Goal: Task Accomplishment & Management: Manage account settings

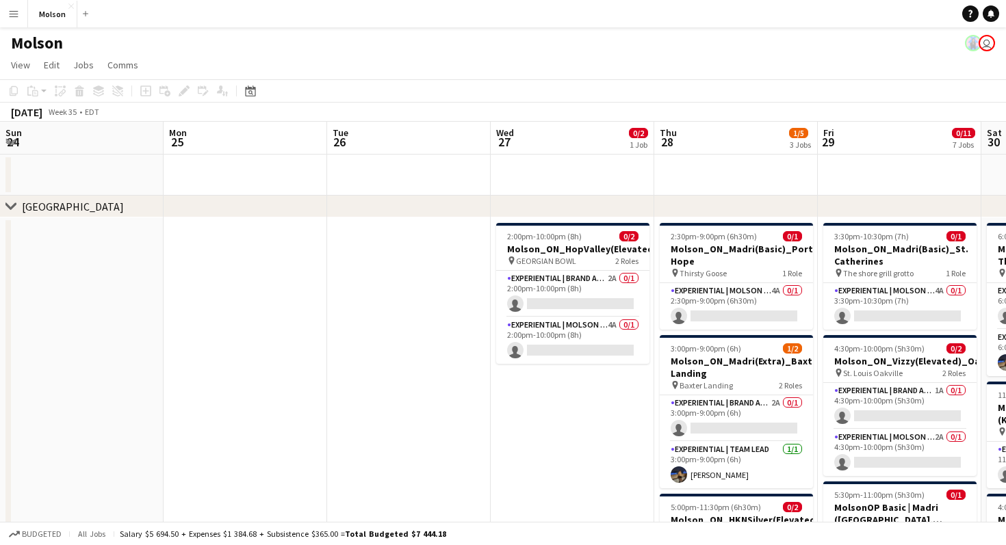
scroll to position [0, 288]
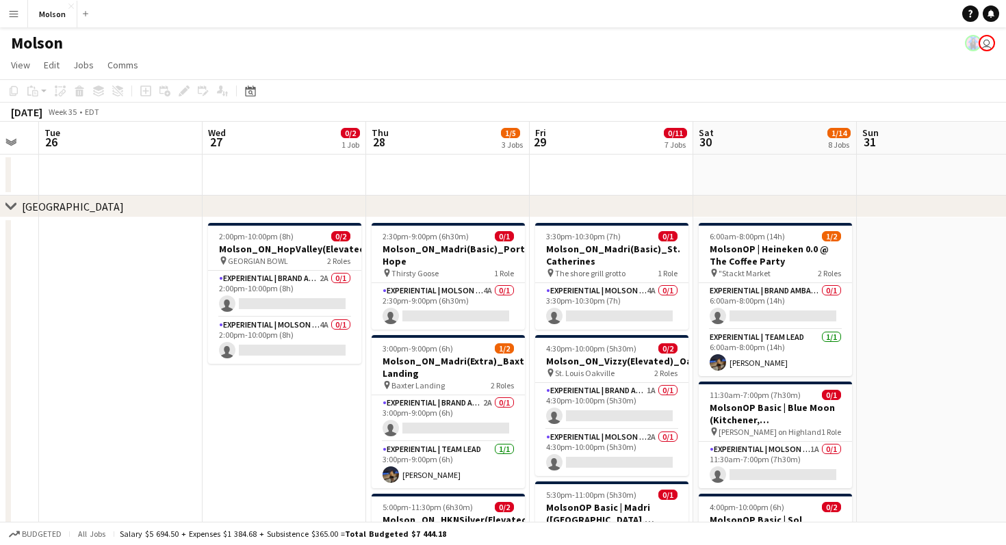
click at [12, 16] on app-icon "Menu" at bounding box center [13, 13] width 11 height 11
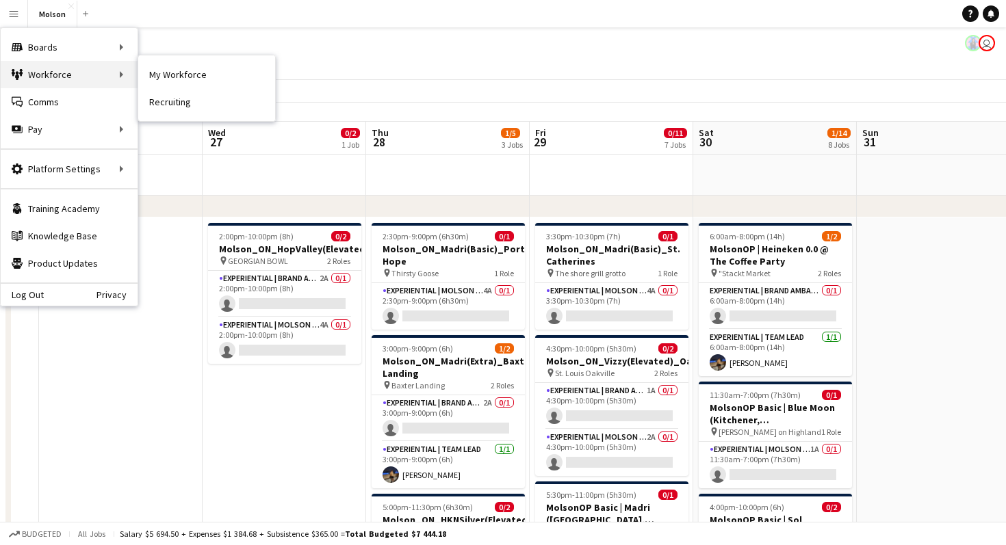
click at [30, 67] on div "Workforce Workforce" at bounding box center [69, 74] width 137 height 27
click at [170, 78] on link "My Workforce" at bounding box center [206, 74] width 137 height 27
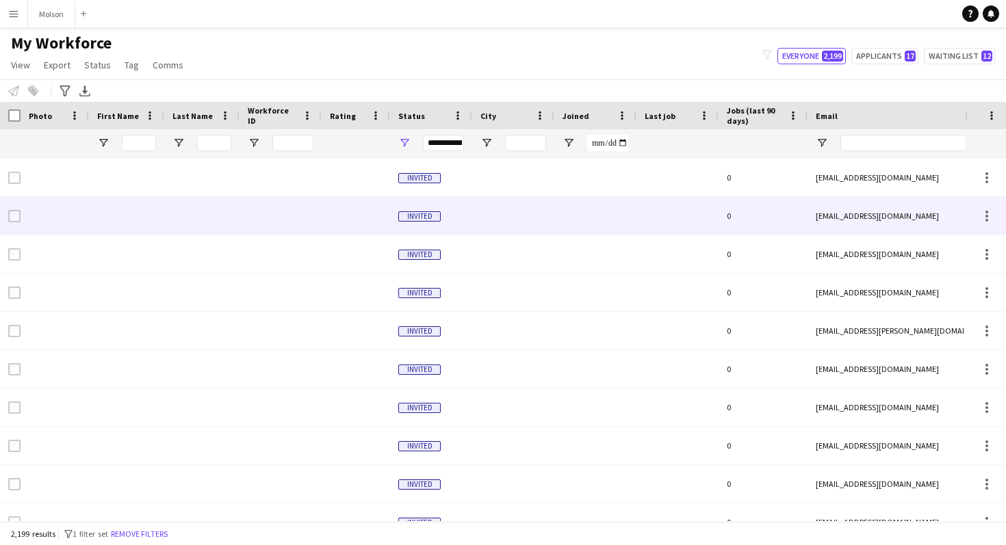
scroll to position [348, 0]
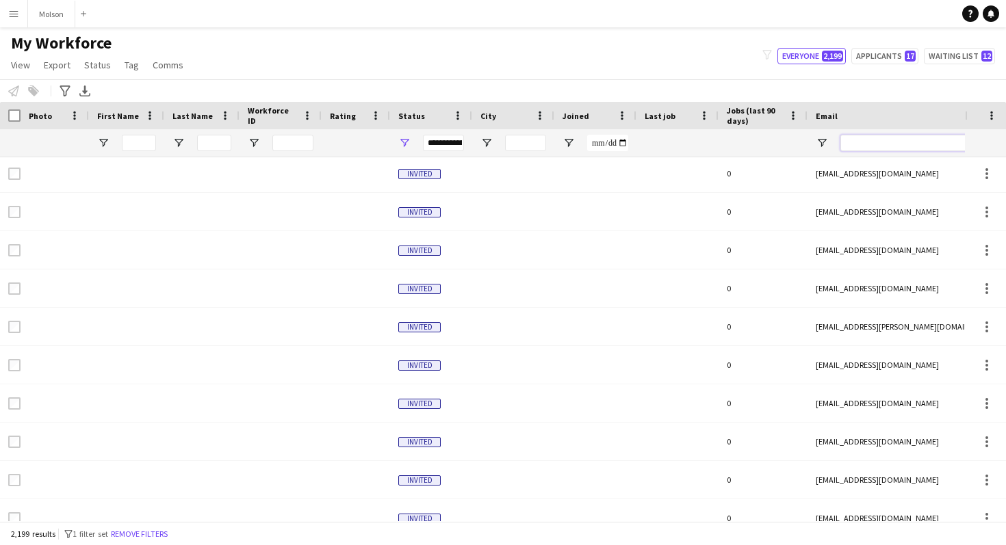
click at [875, 148] on input "Email Filter Input" at bounding box center [956, 143] width 233 height 16
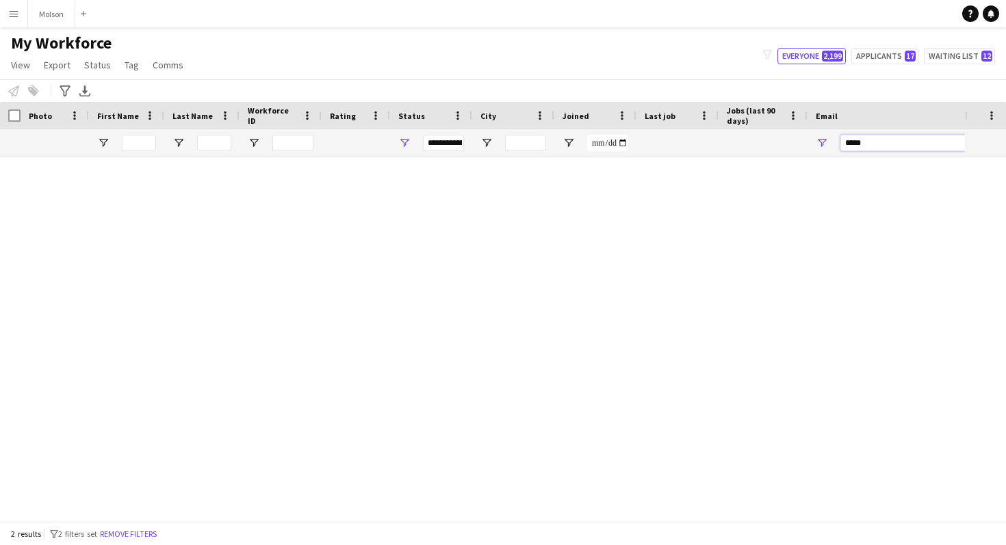
scroll to position [0, 0]
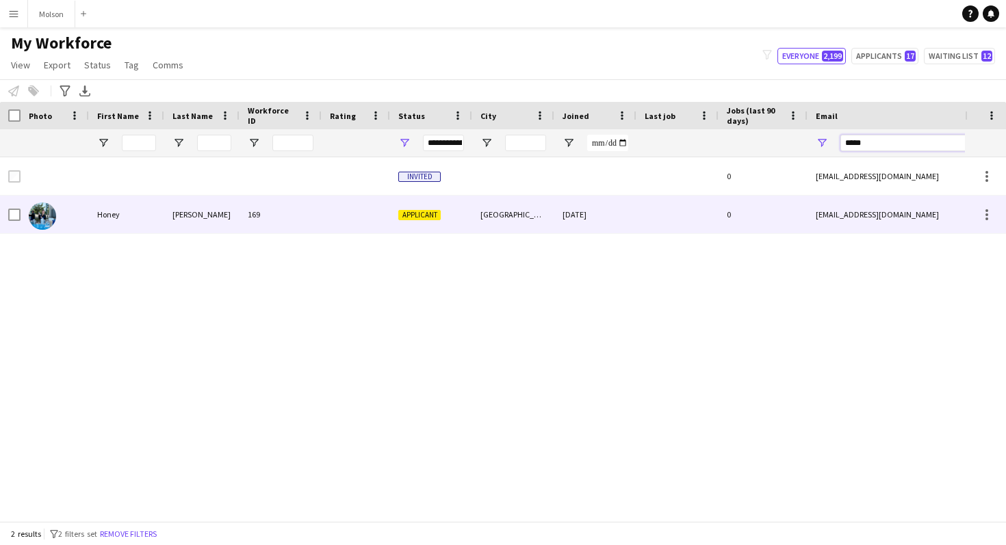
type input "*****"
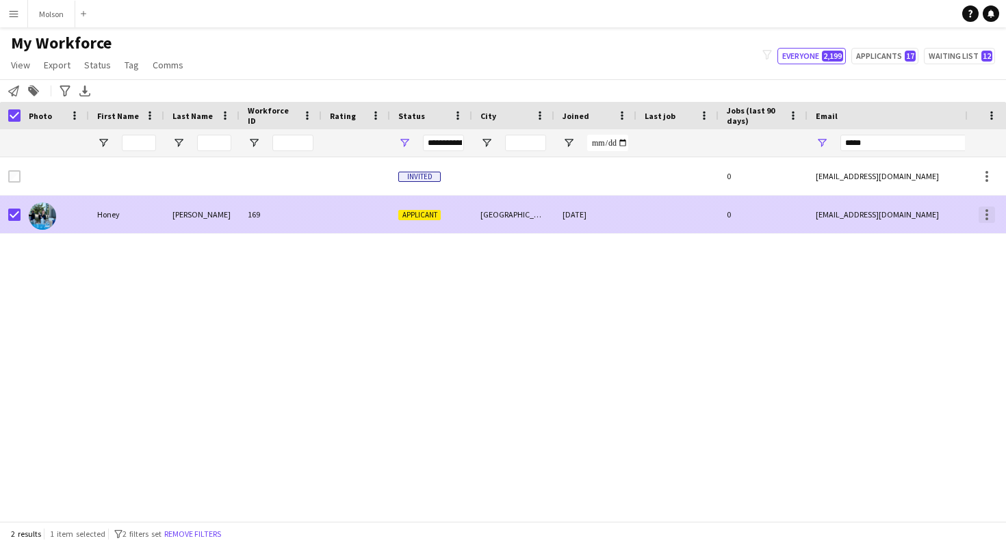
click at [986, 214] on div at bounding box center [987, 215] width 3 height 3
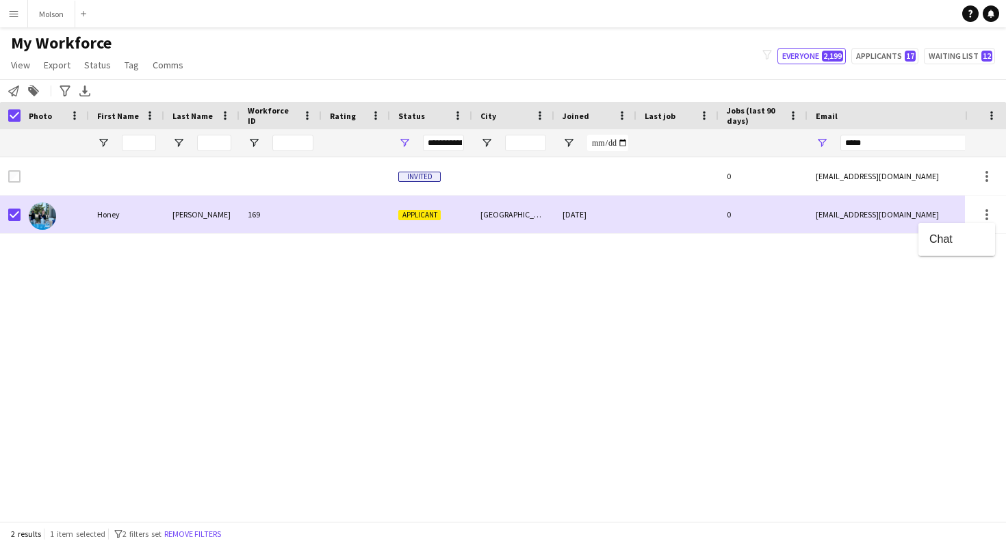
click at [782, 301] on div at bounding box center [503, 272] width 1006 height 545
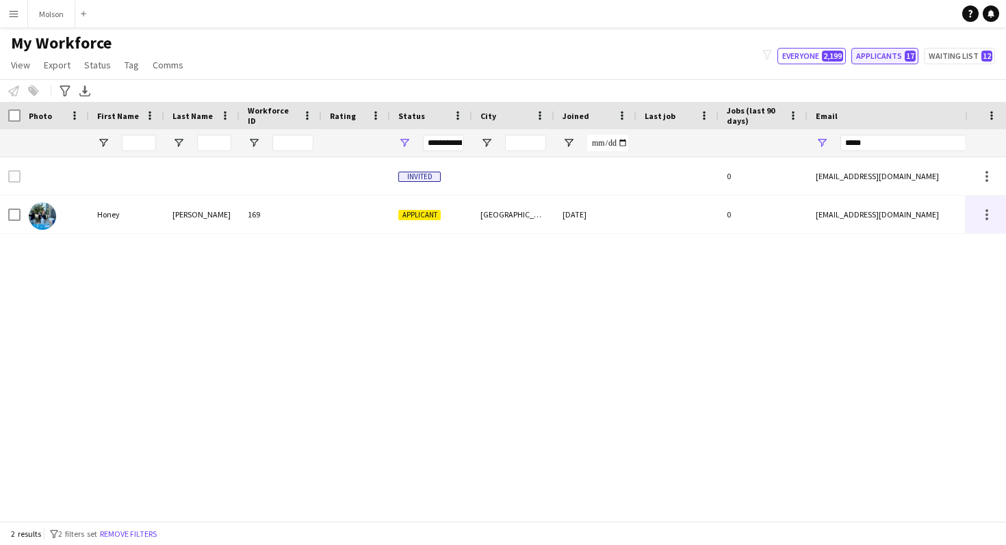
click at [873, 56] on button "Applicants 17" at bounding box center [884, 56] width 67 height 16
type input "**********"
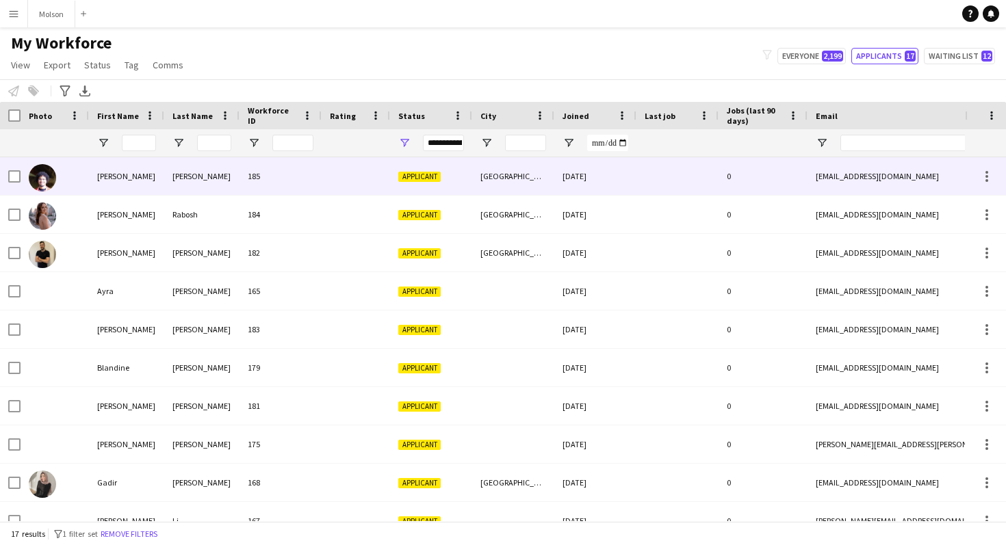
click at [767, 171] on div "0" at bounding box center [763, 176] width 89 height 38
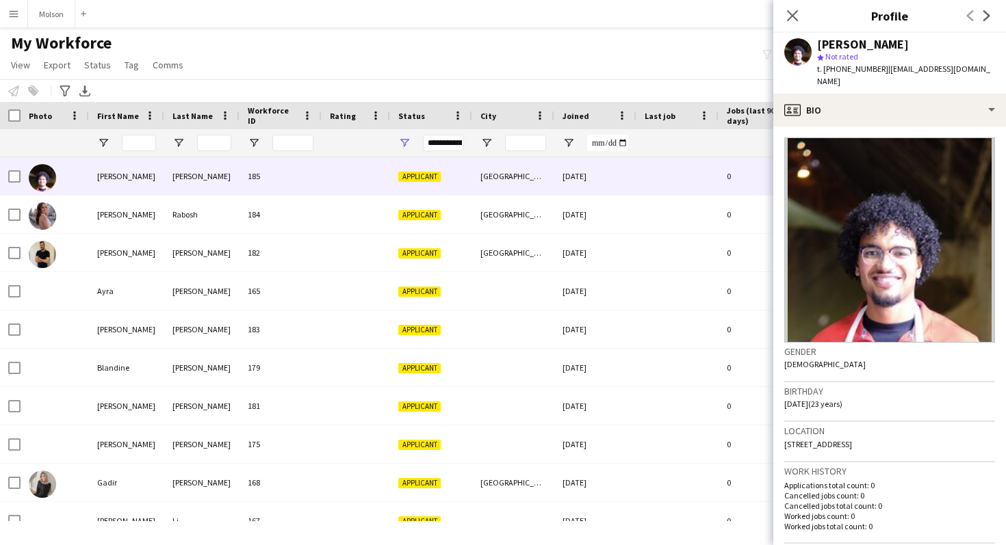
scroll to position [355, 0]
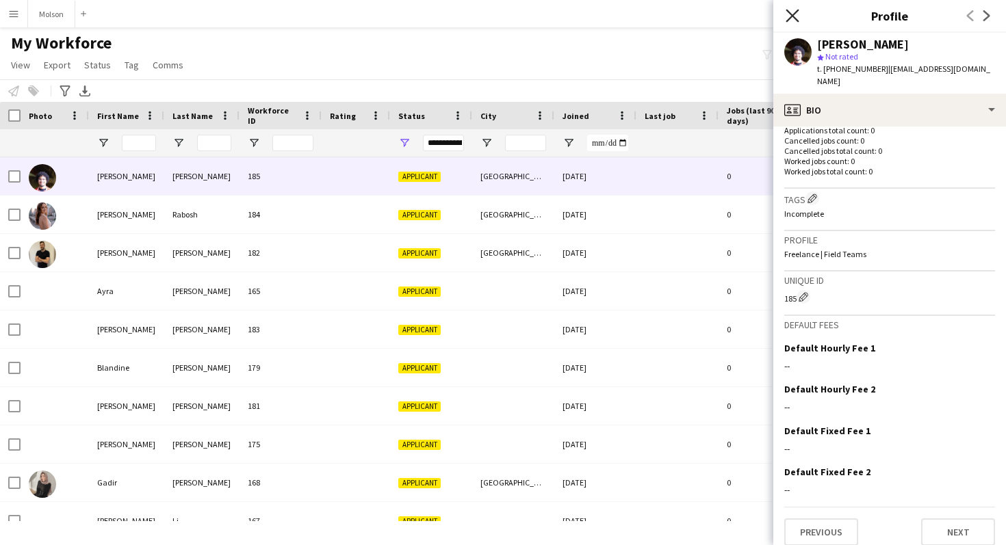
click at [788, 13] on icon "Close pop-in" at bounding box center [792, 15] width 13 height 13
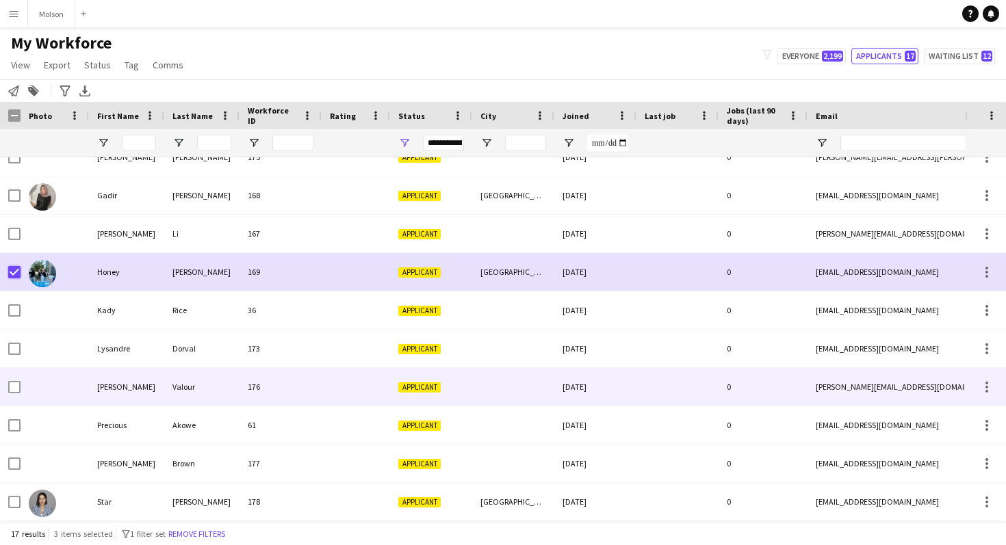
scroll to position [0, 0]
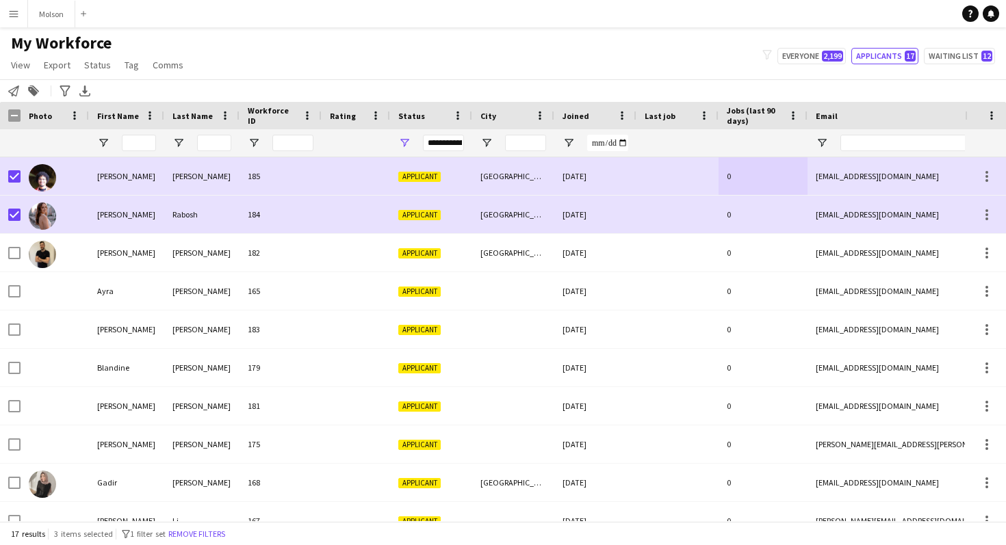
click at [659, 43] on div "My Workforce View Views Default view New view Update view Delete view Edit name…" at bounding box center [503, 56] width 1006 height 47
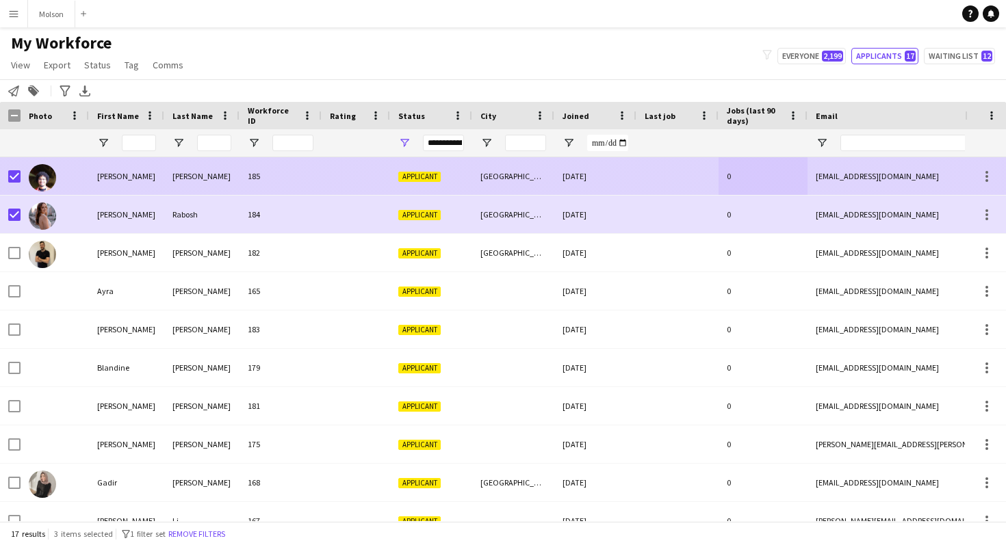
click at [8, 170] on div at bounding box center [14, 176] width 12 height 38
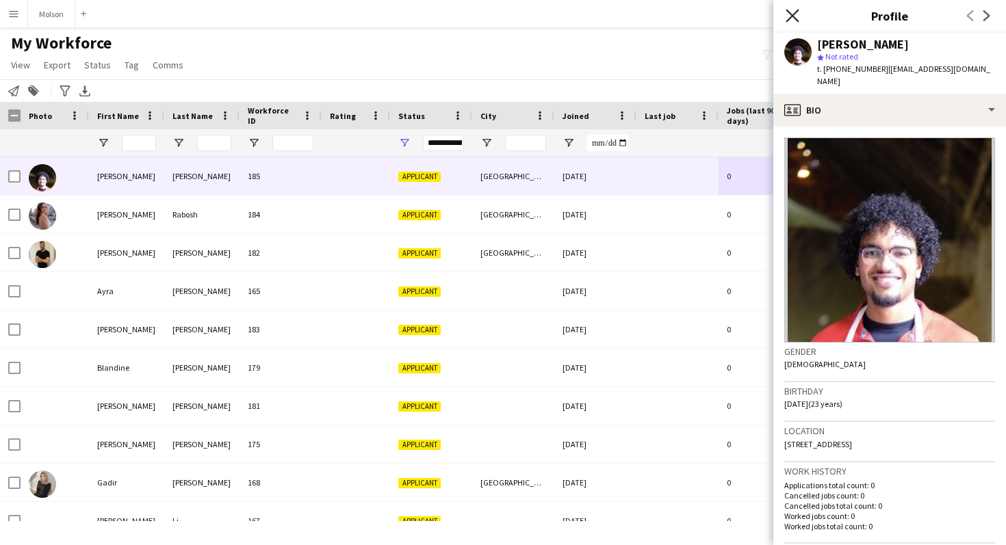
click at [791, 14] on icon "Close pop-in" at bounding box center [792, 15] width 13 height 13
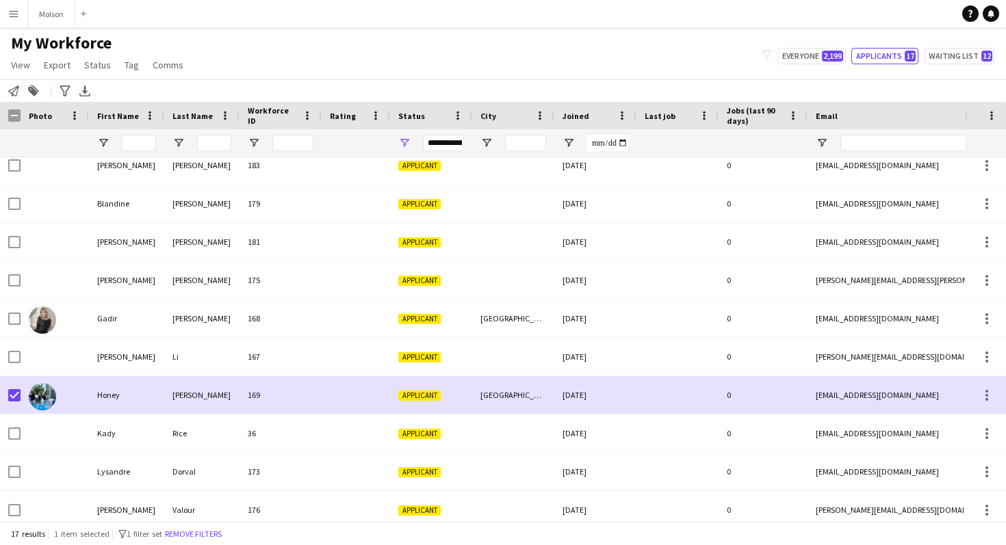
scroll to position [287, 0]
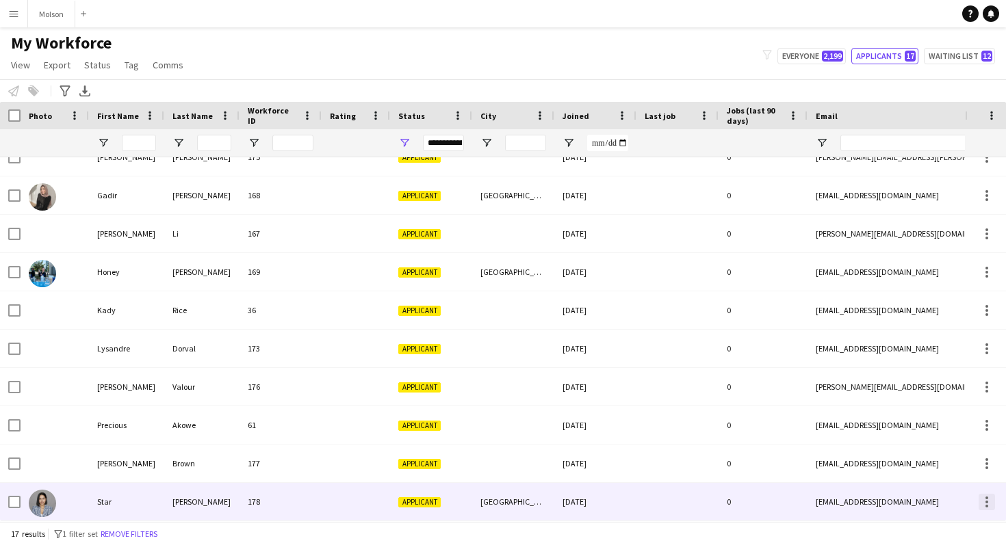
click at [990, 502] on div at bounding box center [987, 502] width 16 height 16
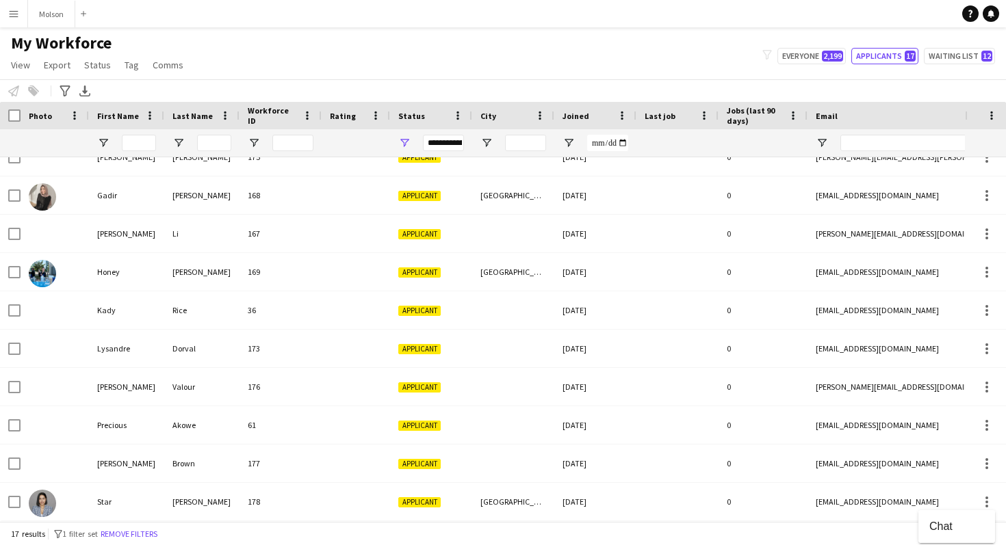
click at [684, 539] on div at bounding box center [503, 272] width 1006 height 545
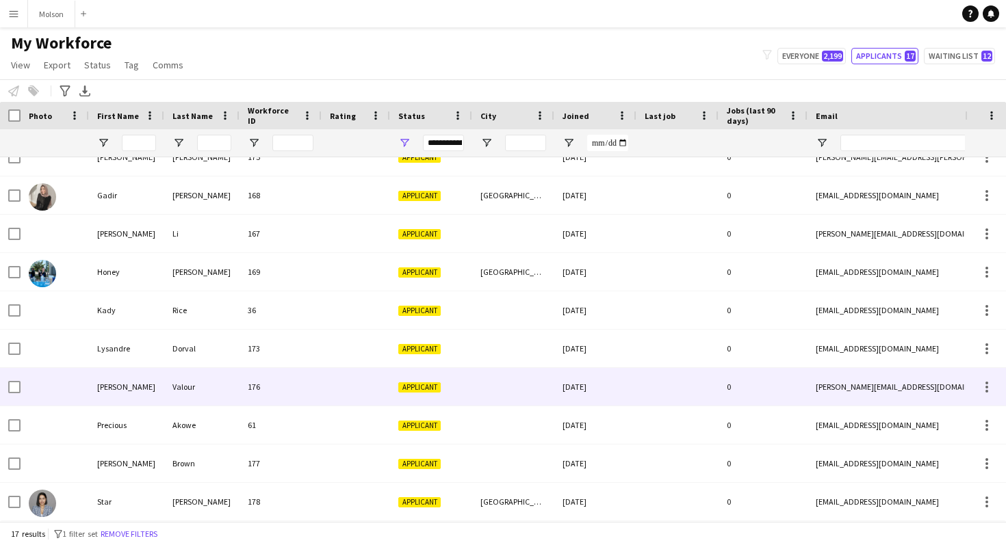
scroll to position [0, 0]
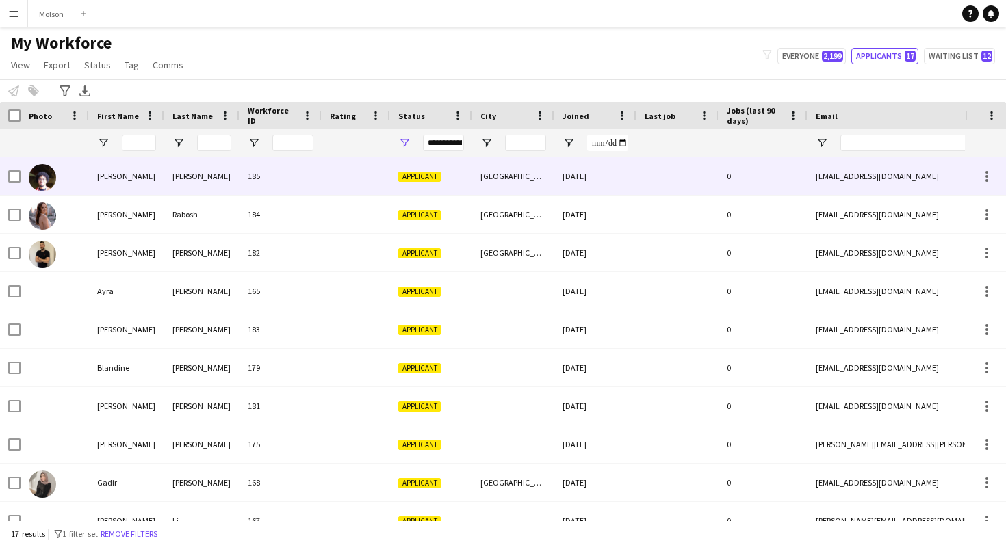
click at [111, 173] on div "[PERSON_NAME]" at bounding box center [126, 176] width 75 height 38
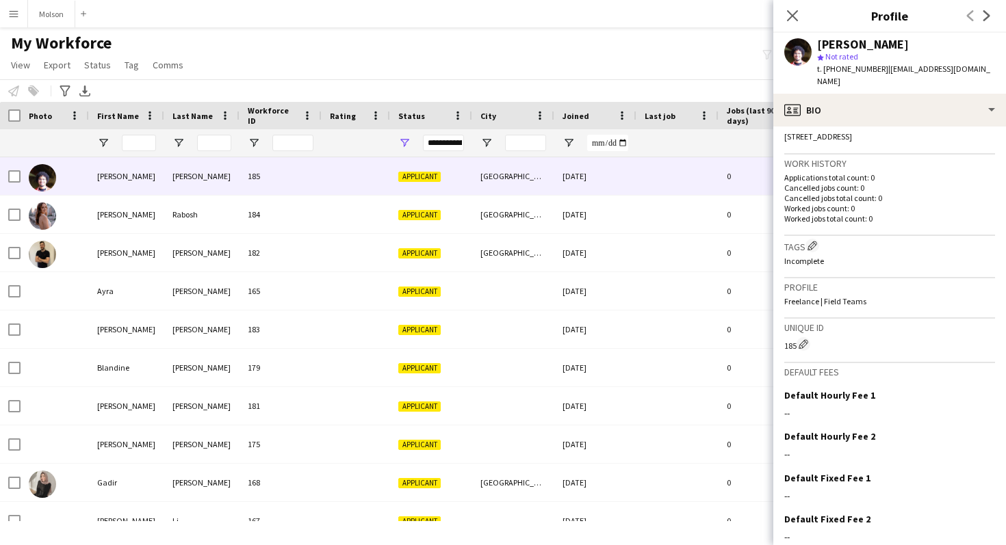
scroll to position [355, 0]
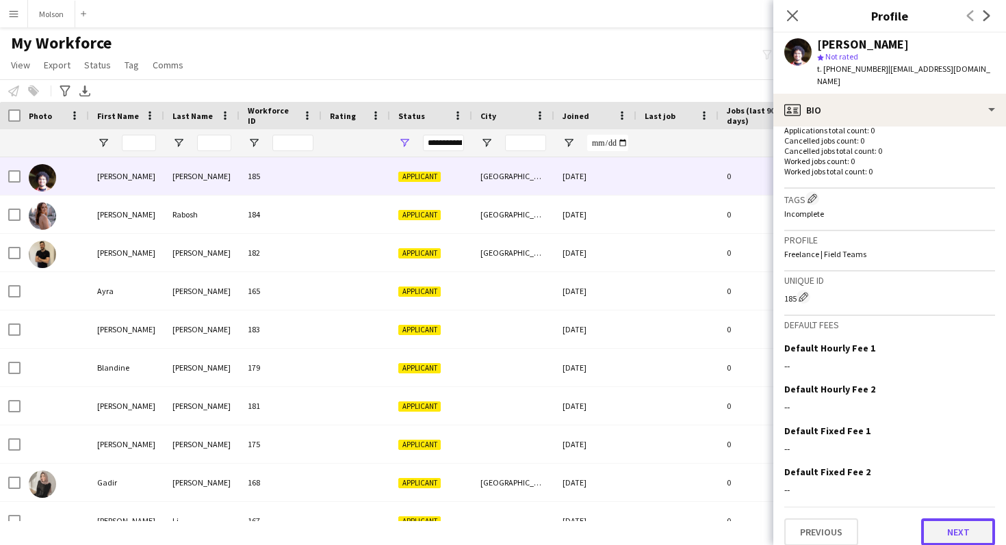
click at [967, 525] on button "Next" at bounding box center [958, 532] width 74 height 27
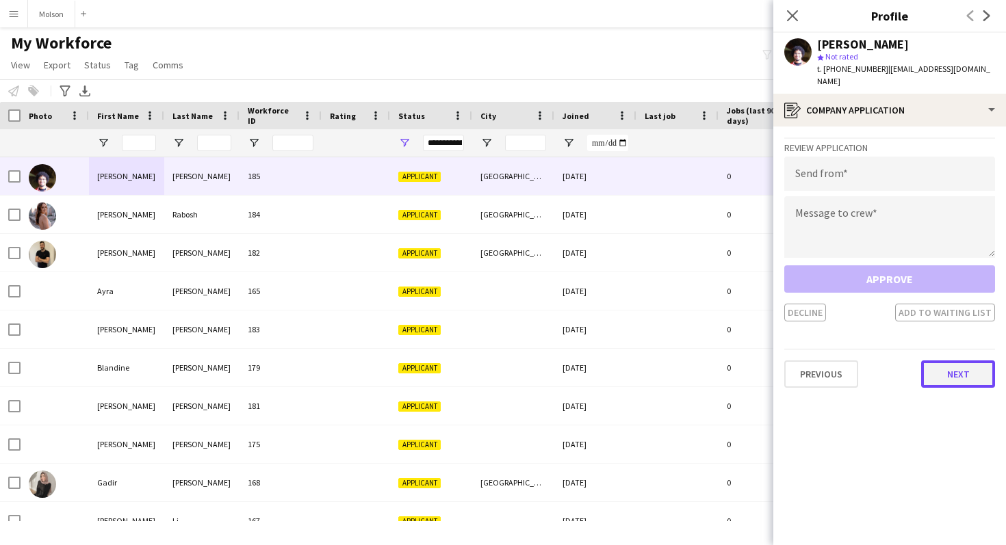
click at [955, 361] on button "Next" at bounding box center [958, 374] width 74 height 27
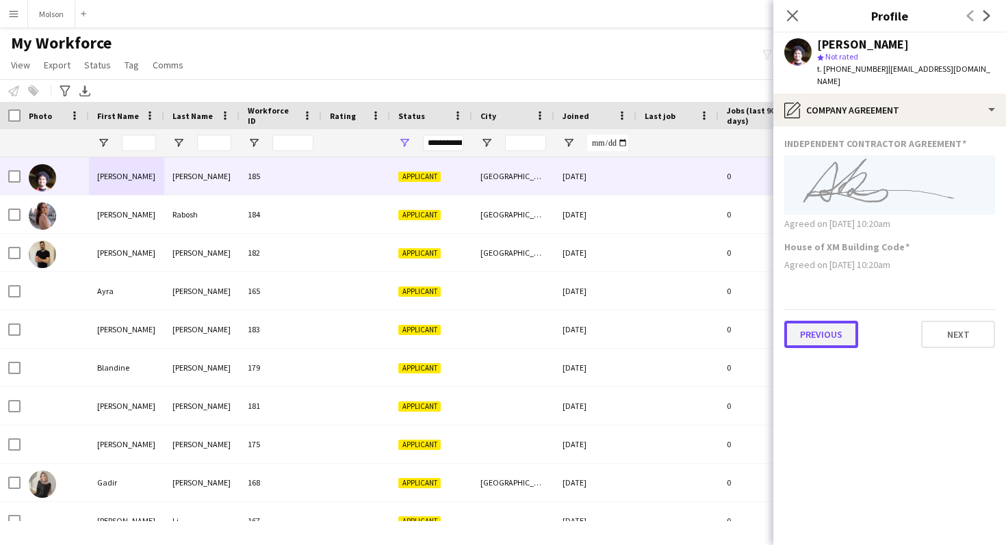
click at [824, 322] on button "Previous" at bounding box center [821, 334] width 74 height 27
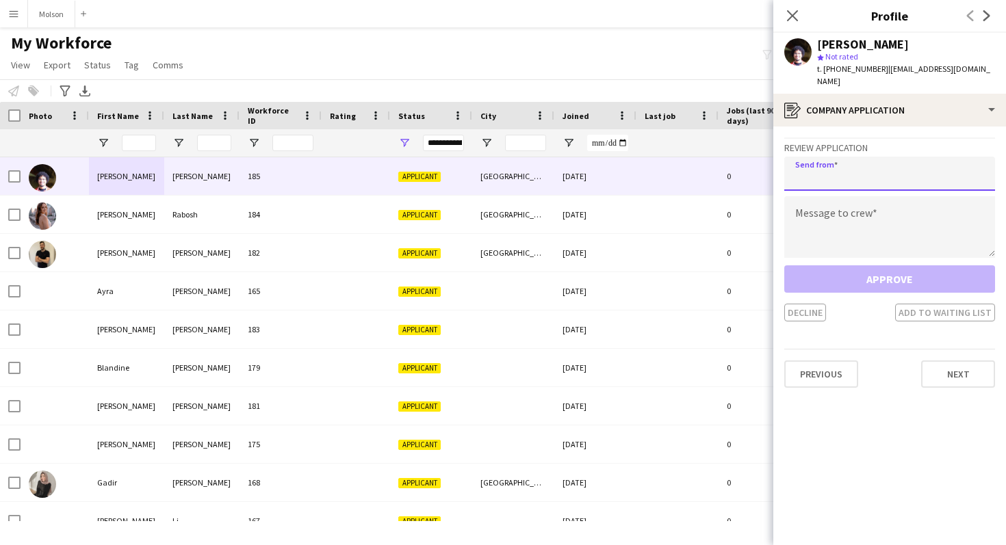
click at [853, 157] on input "email" at bounding box center [889, 174] width 211 height 34
click at [848, 207] on textarea at bounding box center [889, 227] width 211 height 62
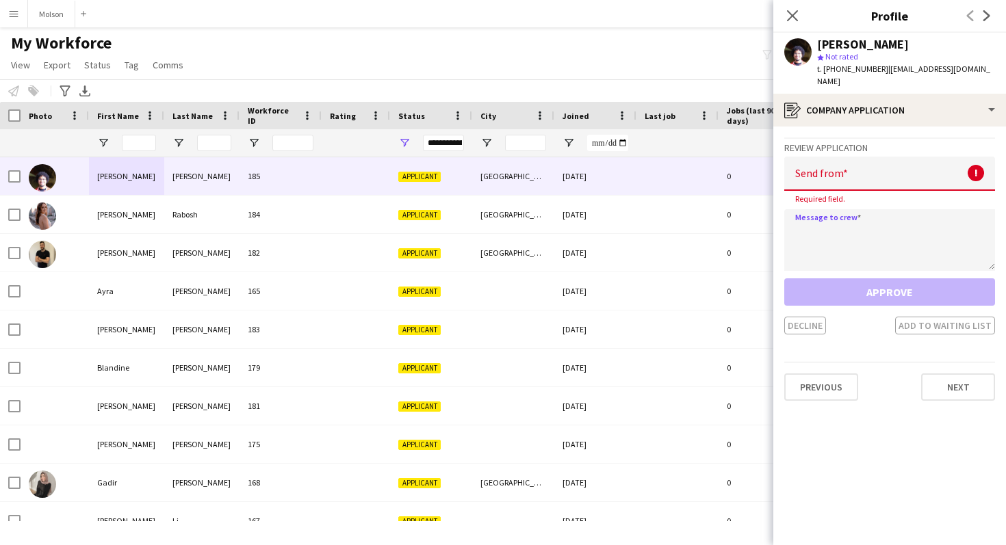
click at [905, 450] on app-crew-profile-application "Review Application Send from ! Required field. Message to crew Approve Decline …" at bounding box center [889, 336] width 233 height 419
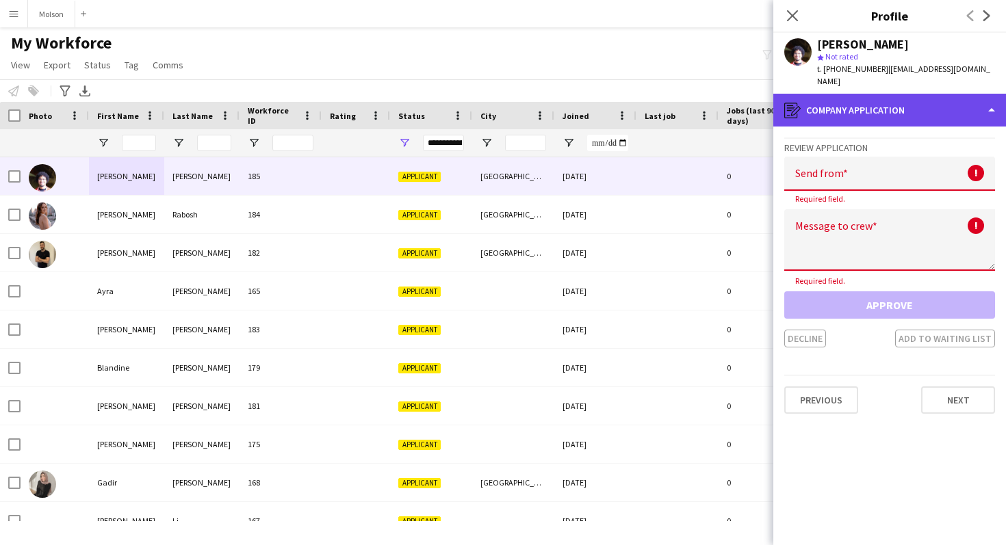
click at [837, 96] on div "register Company application" at bounding box center [889, 110] width 233 height 33
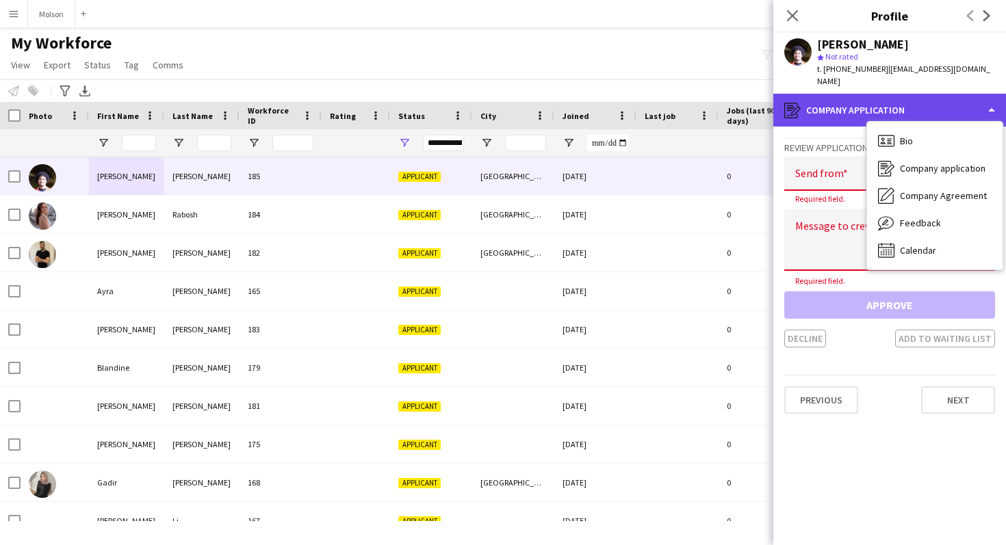
click at [837, 96] on div "register Company application" at bounding box center [889, 110] width 233 height 33
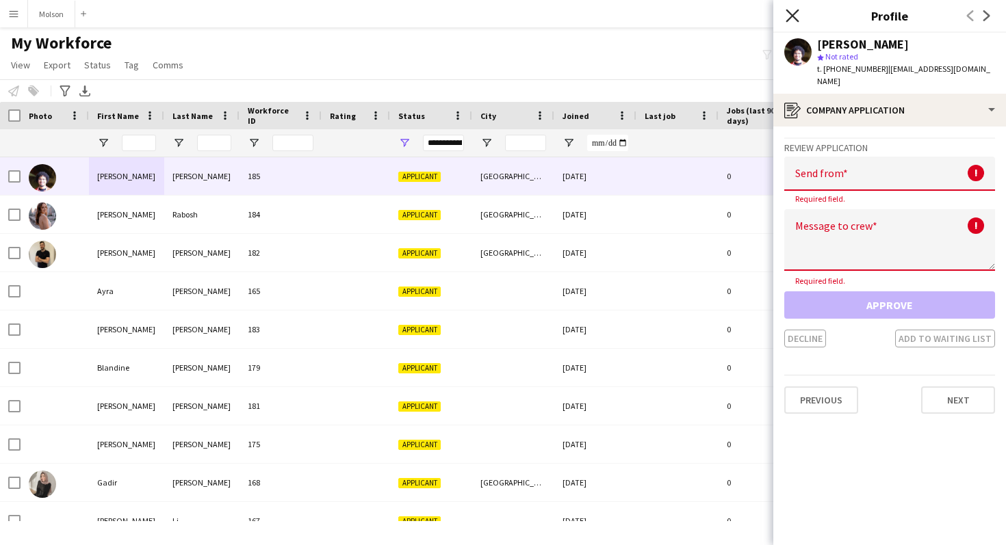
click at [793, 18] on icon "Close pop-in" at bounding box center [792, 15] width 13 height 13
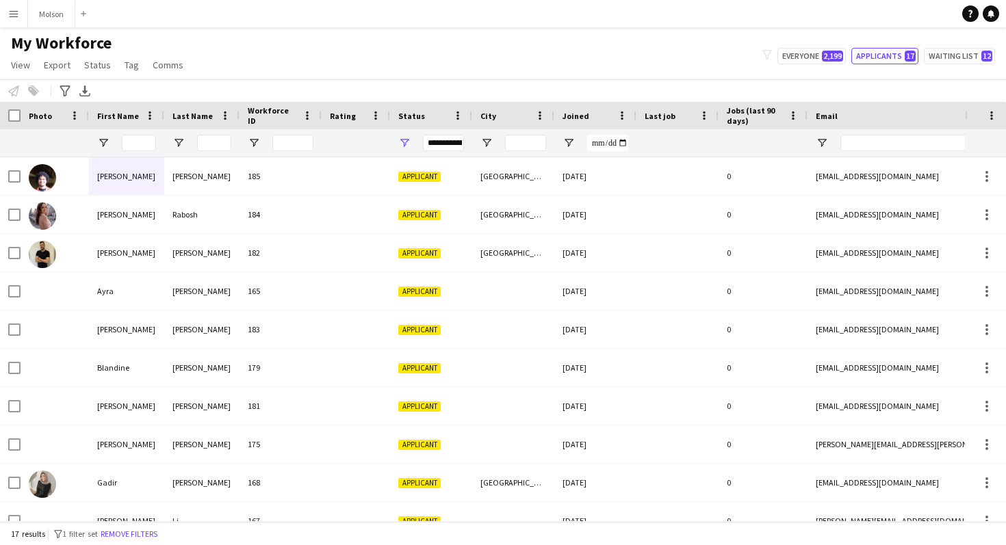
click at [20, 13] on button "Menu" at bounding box center [13, 13] width 27 height 27
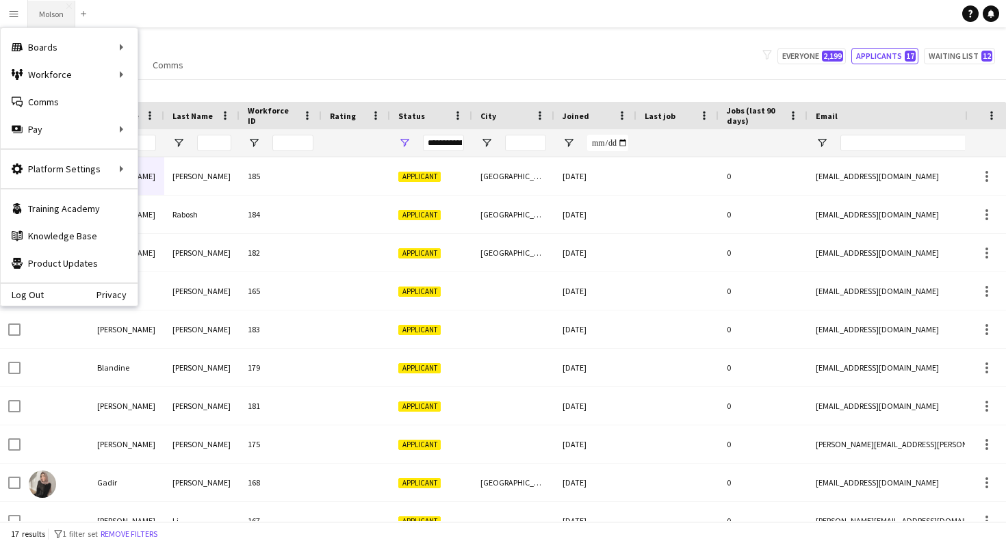
click at [57, 13] on button "Molson Close" at bounding box center [51, 14] width 47 height 27
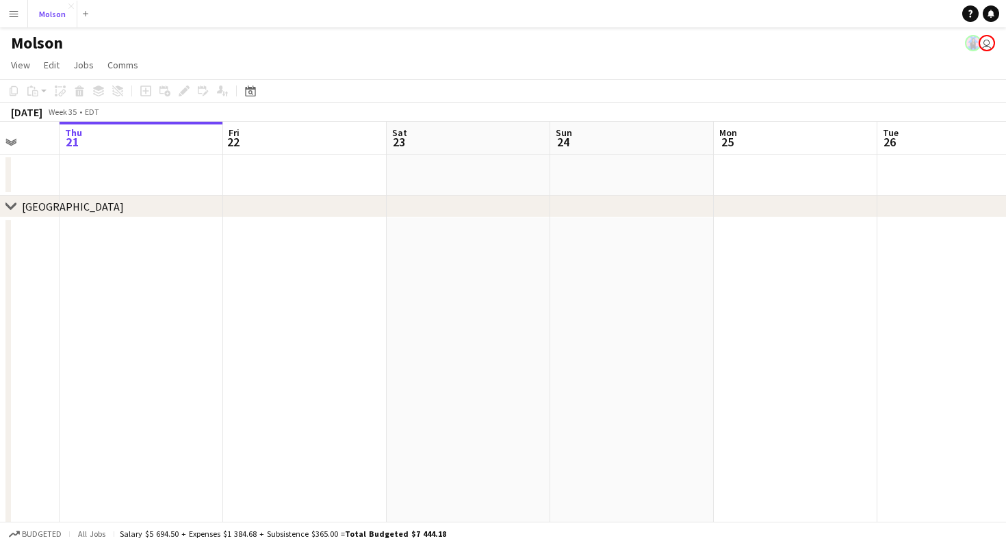
scroll to position [0, 373]
